Goal: Transaction & Acquisition: Purchase product/service

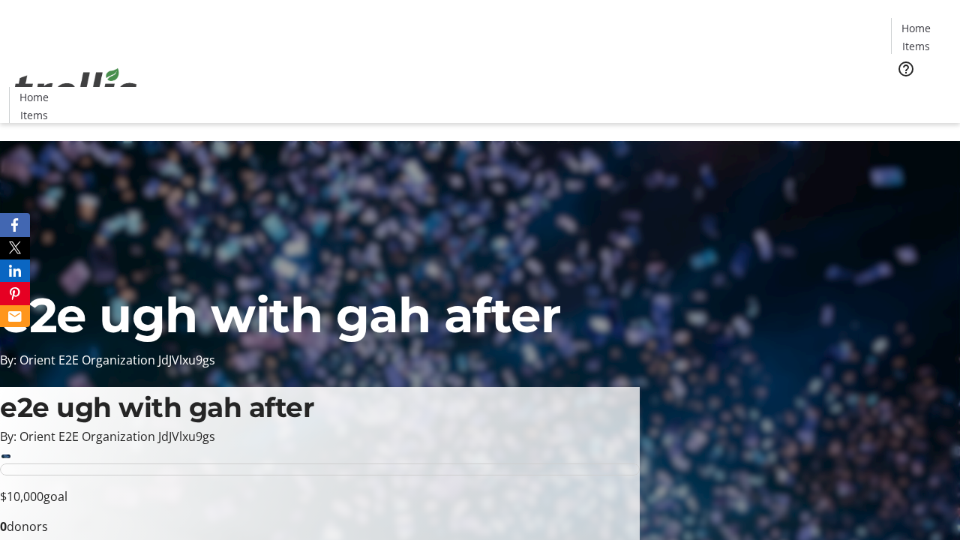
click at [903, 87] on span "Tickets" at bounding box center [921, 95] width 36 height 16
